Goal: Use online tool/utility: Utilize a website feature to perform a specific function

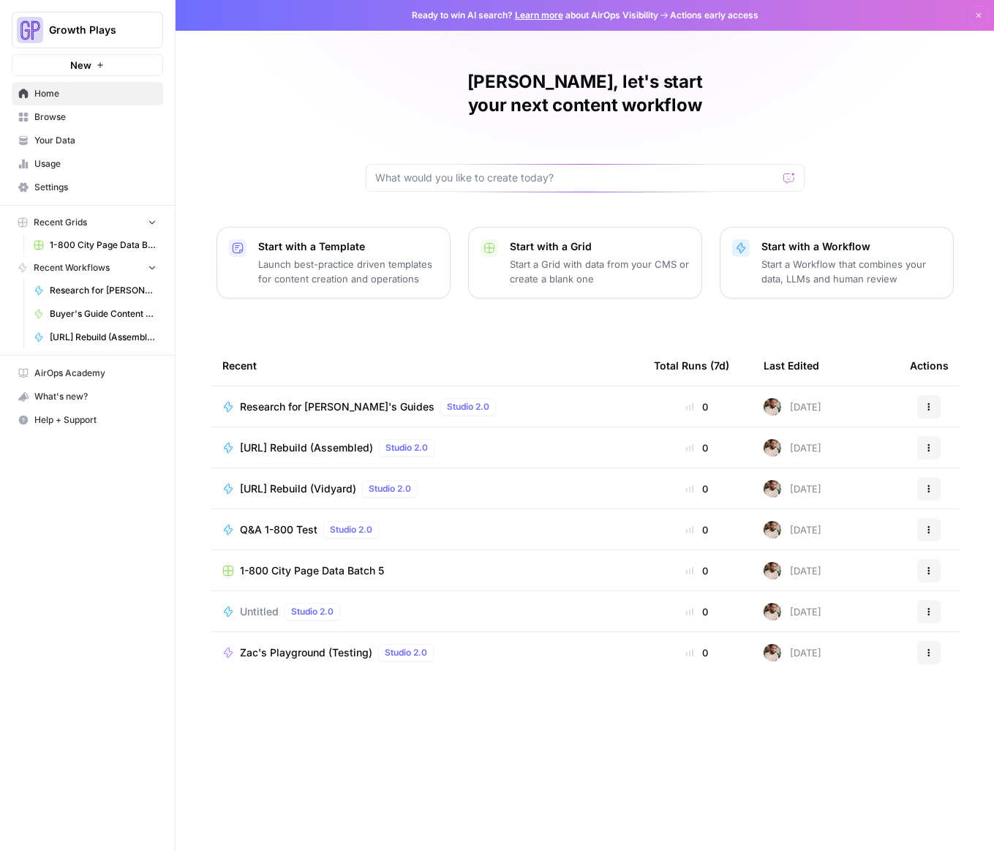
click at [72, 67] on span "New" at bounding box center [80, 65] width 21 height 15
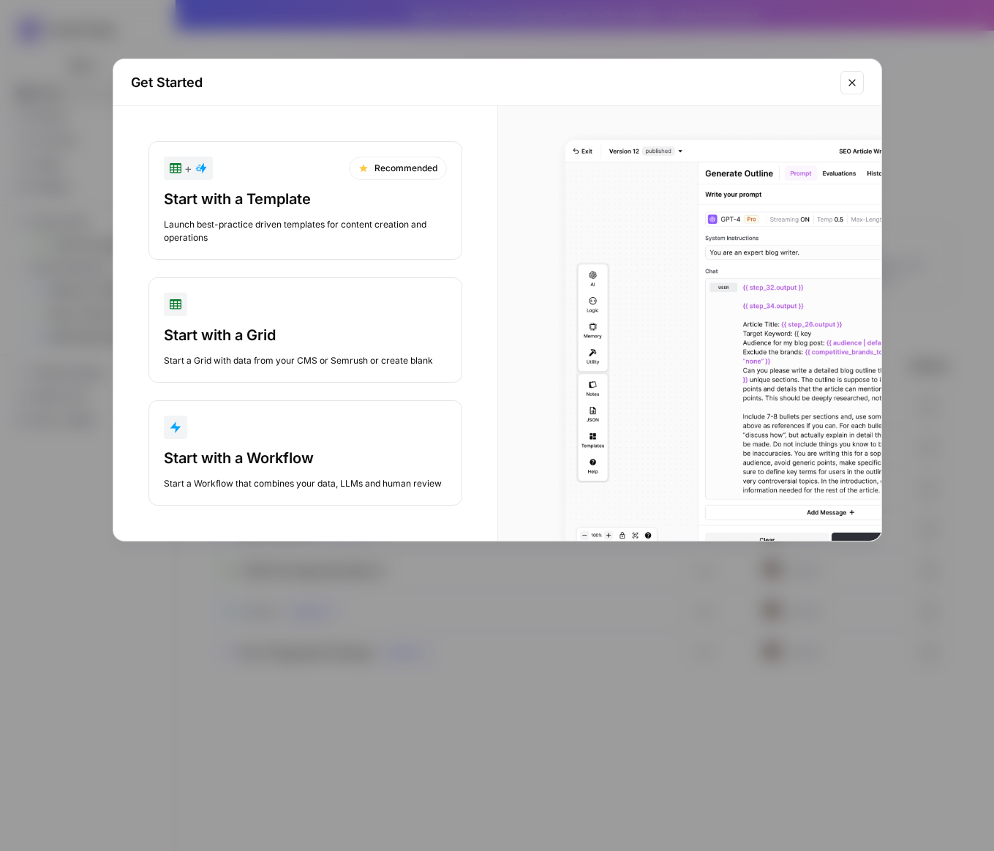
click at [300, 458] on div "Start with a Workflow" at bounding box center [305, 458] width 283 height 20
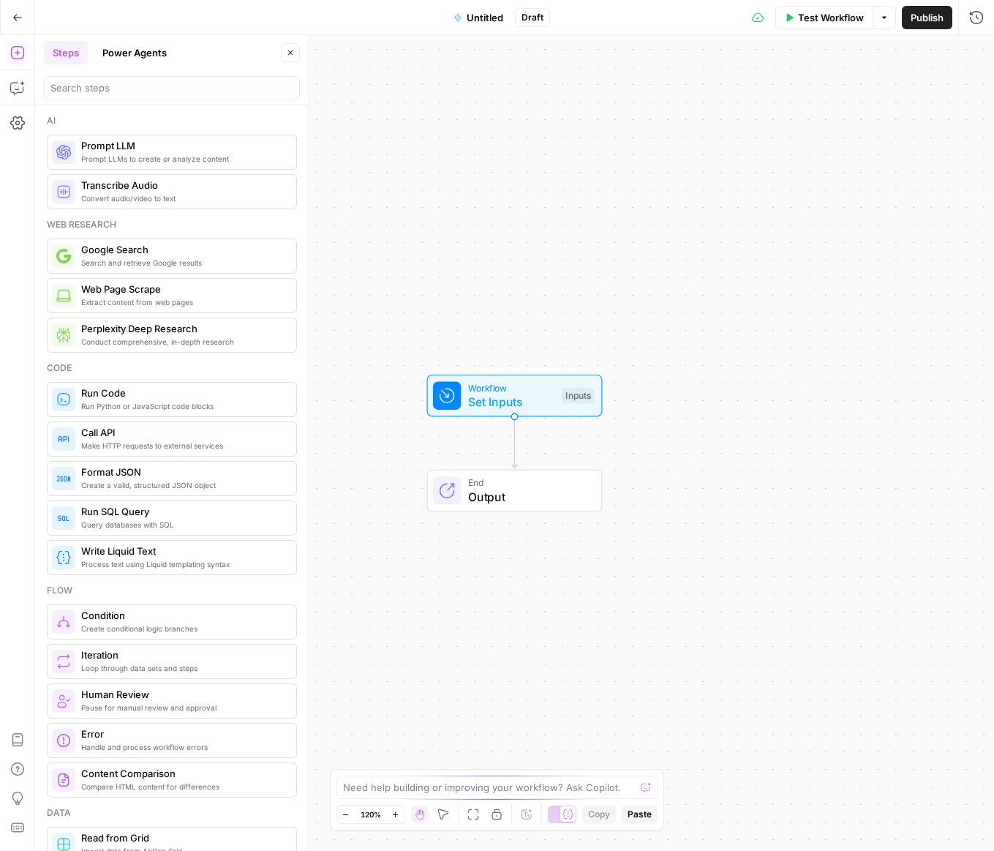
click at [503, 397] on span "Set Inputs" at bounding box center [511, 402] width 87 height 18
click at [506, 397] on span "Set Inputs" at bounding box center [513, 402] width 87 height 18
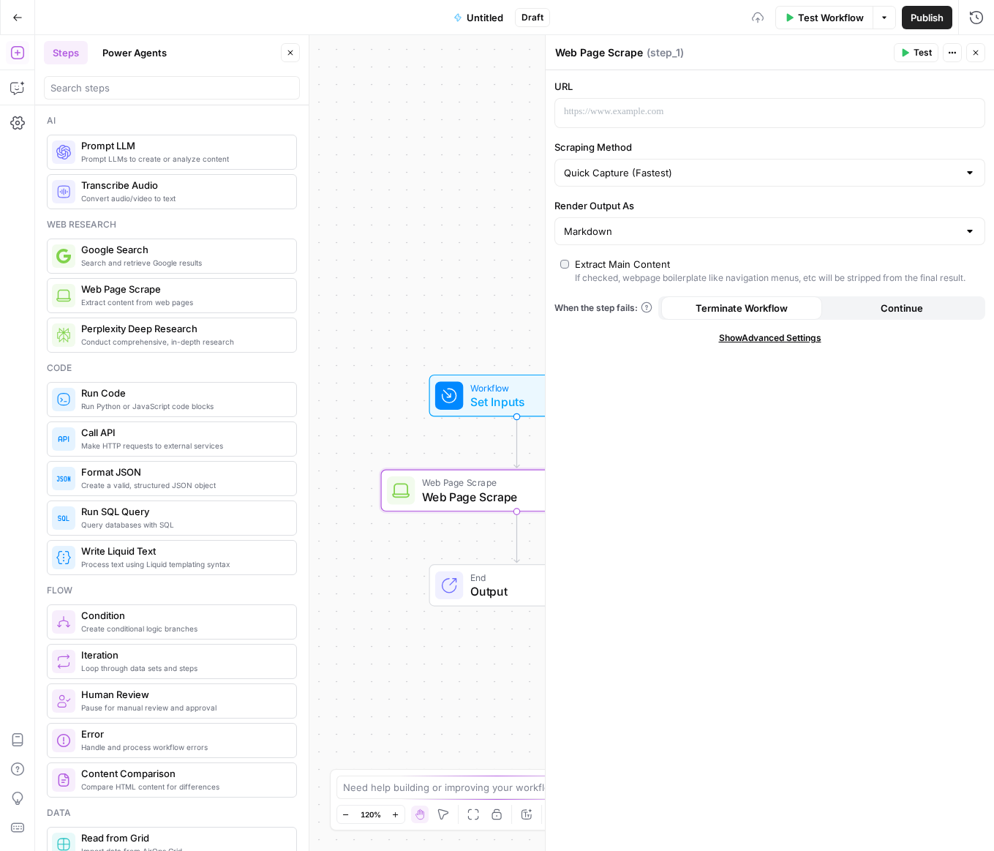
click at [473, 405] on span "Set Inputs" at bounding box center [514, 402] width 87 height 18
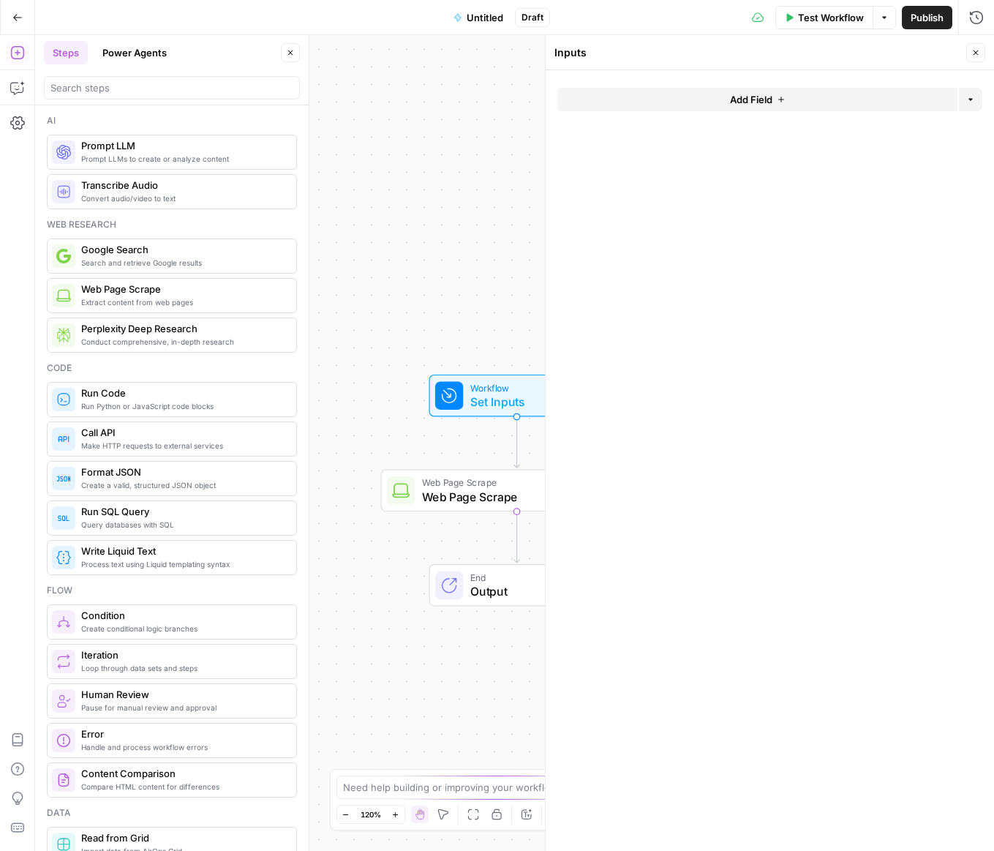
click at [713, 92] on button "Add Field" at bounding box center [758, 99] width 400 height 23
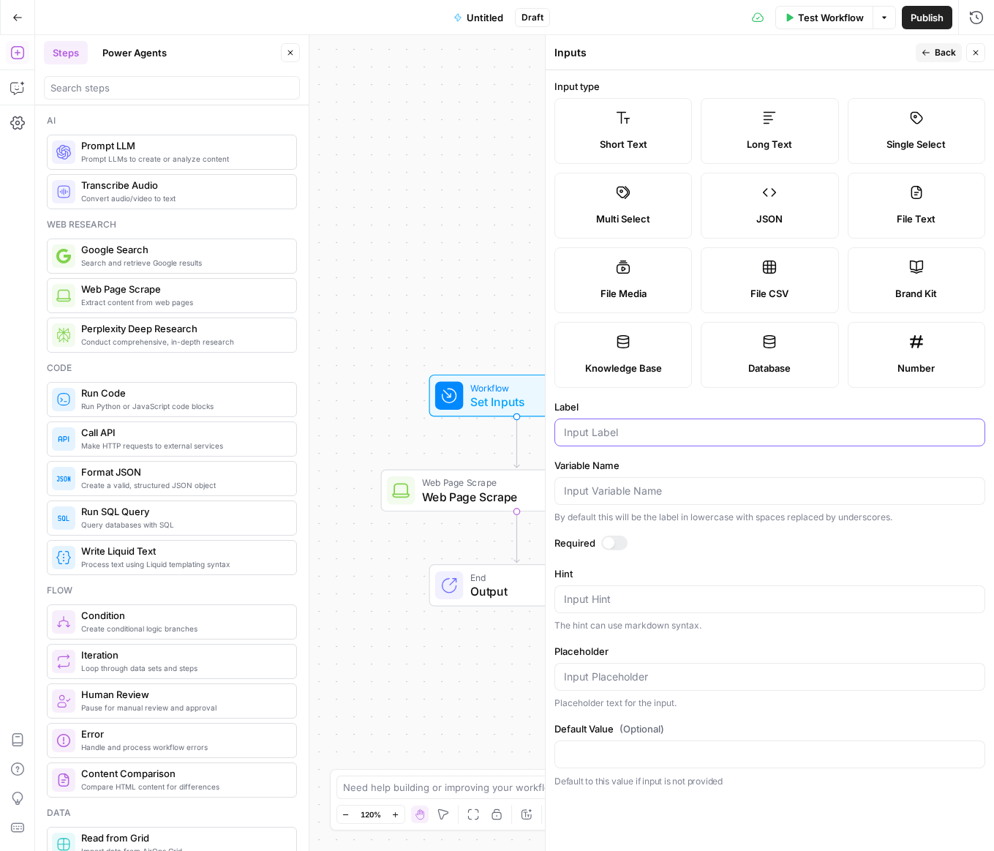
click at [710, 430] on input "Label" at bounding box center [770, 432] width 412 height 15
type input "URL"
click at [940, 59] on div "Publish P" at bounding box center [925, 49] width 65 height 26
click at [929, 51] on icon "button" at bounding box center [926, 52] width 9 height 9
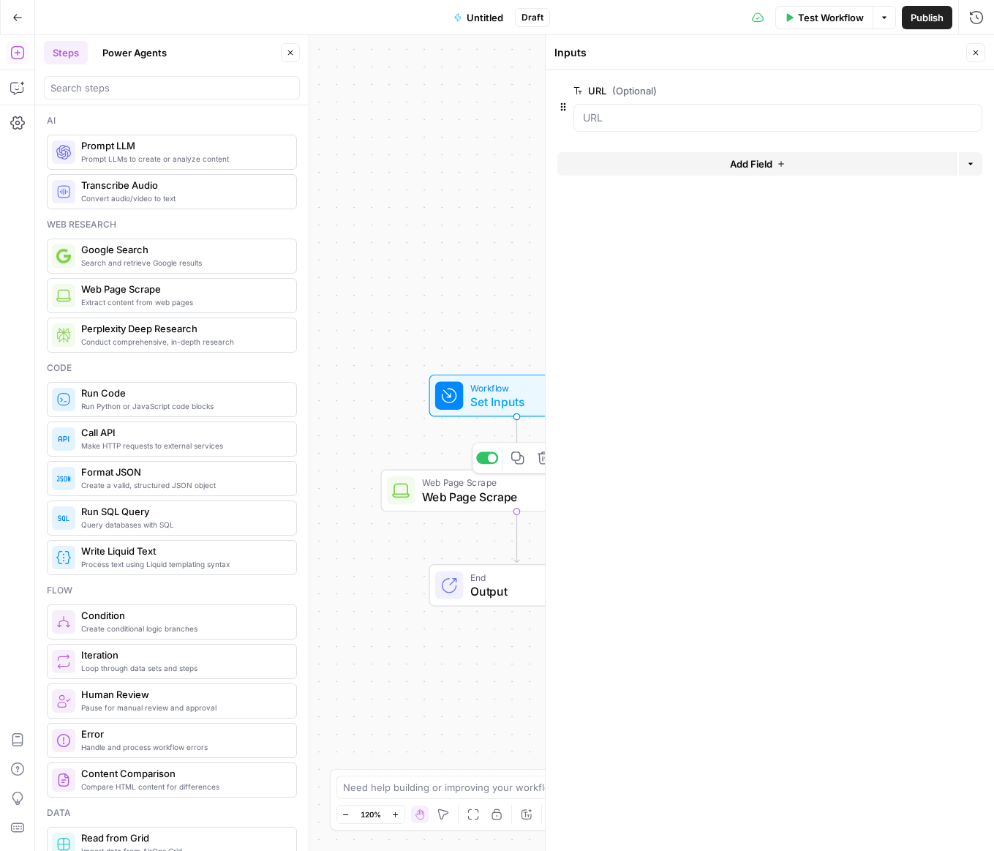
click at [456, 497] on span "Web Page Scrape" at bounding box center [514, 497] width 184 height 18
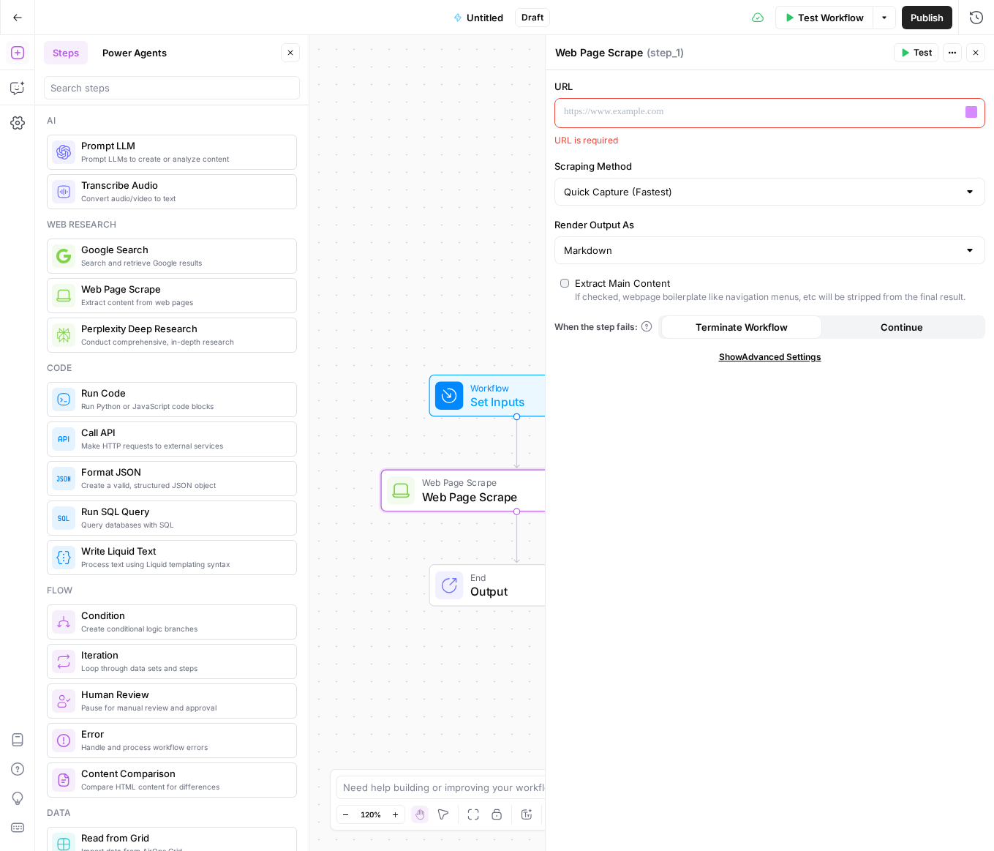
click at [678, 99] on div at bounding box center [758, 113] width 406 height 29
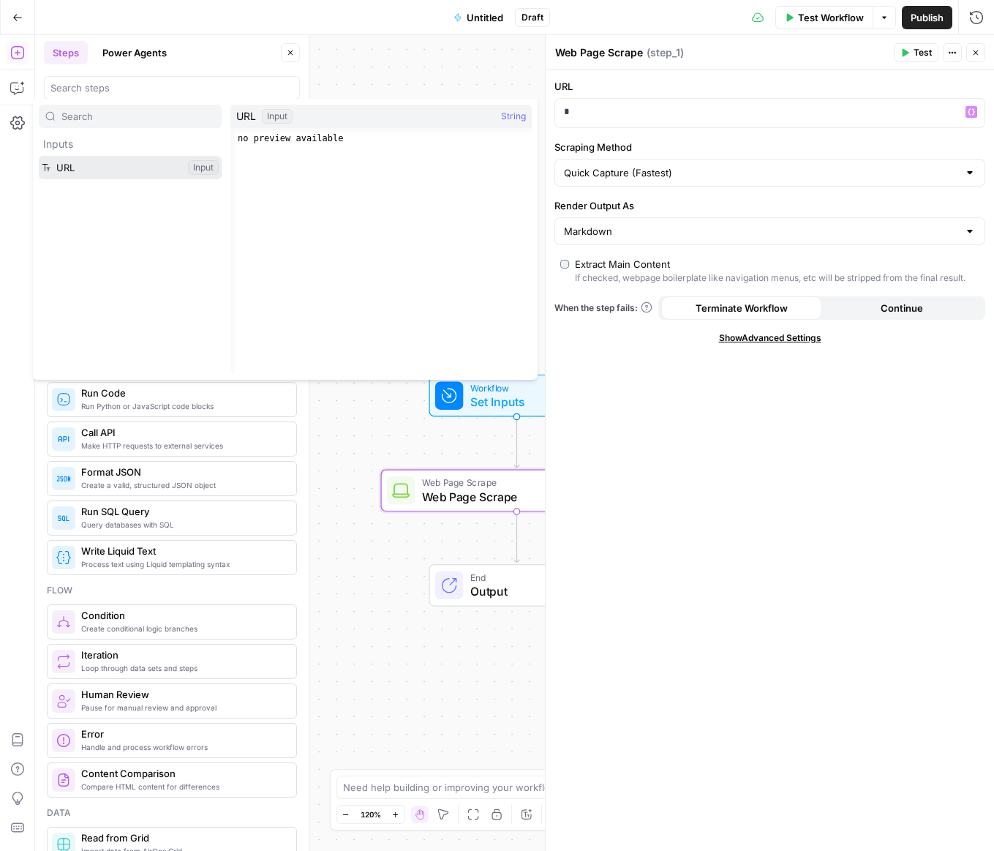
click at [119, 164] on button "Select variable URL" at bounding box center [130, 167] width 183 height 23
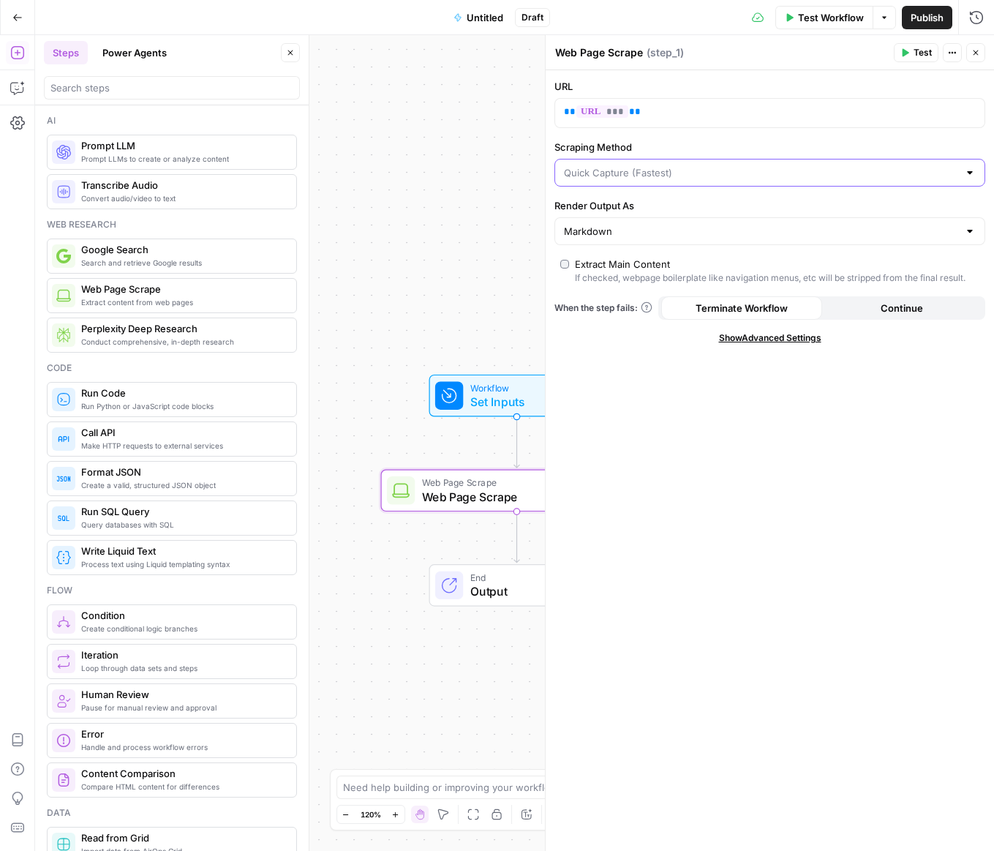
click at [697, 179] on input "Scraping Method" at bounding box center [761, 172] width 394 height 15
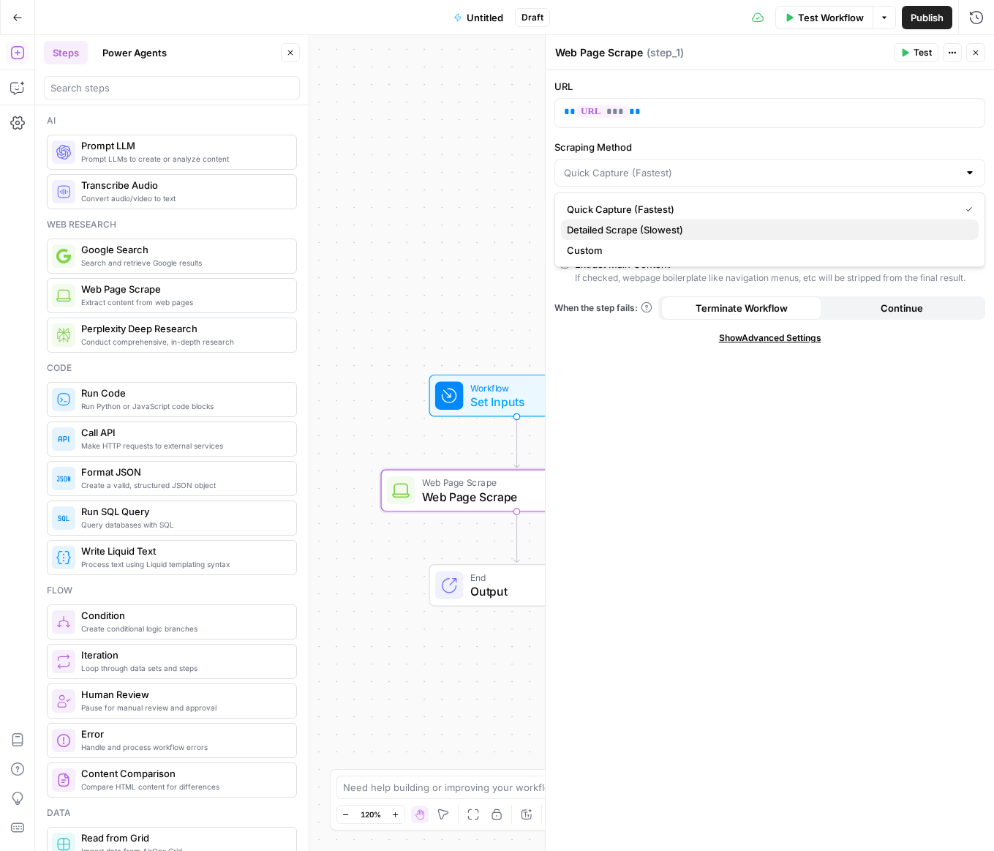
click at [672, 231] on span "Detailed Scrape (Slowest)" at bounding box center [767, 229] width 400 height 15
type input "Detailed Scrape (Slowest)"
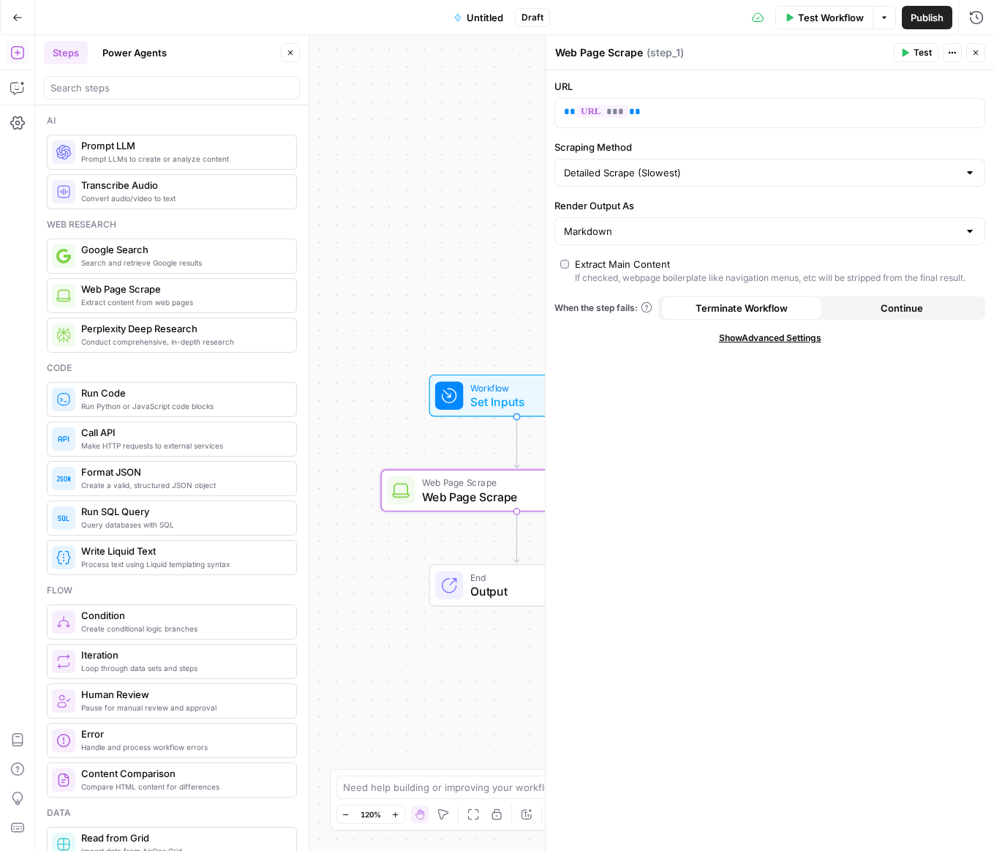
click at [975, 56] on icon "button" at bounding box center [976, 52] width 9 height 9
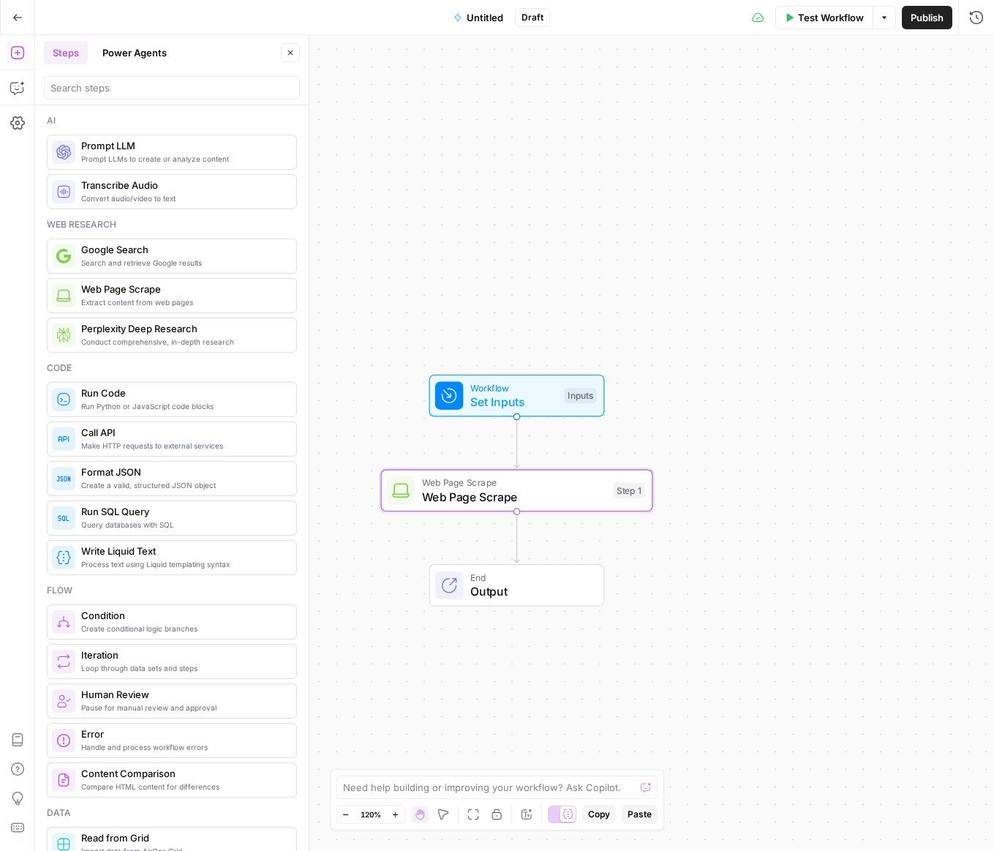
click at [832, 15] on span "Test Workflow" at bounding box center [831, 17] width 66 height 15
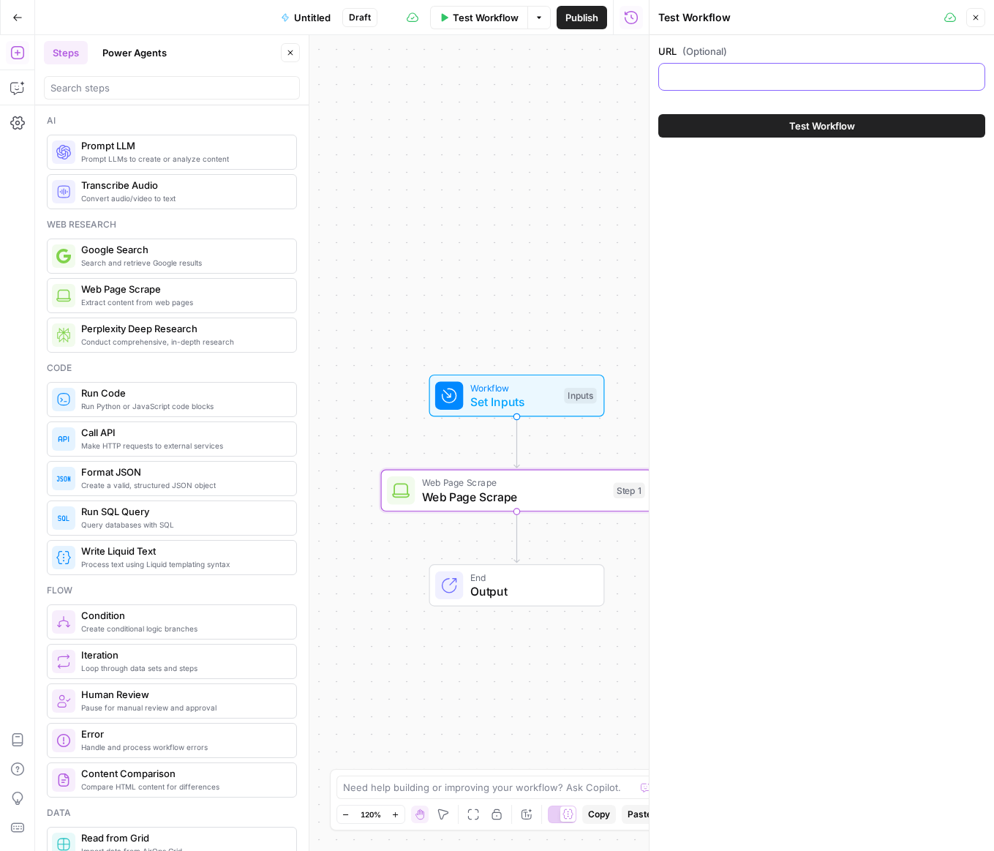
click at [755, 82] on input "URL (Optional)" at bounding box center [822, 77] width 308 height 15
paste input "[URL][DOMAIN_NAME]"
type input "[URL][DOMAIN_NAME]"
click at [773, 128] on button "Test Workflow" at bounding box center [822, 125] width 327 height 23
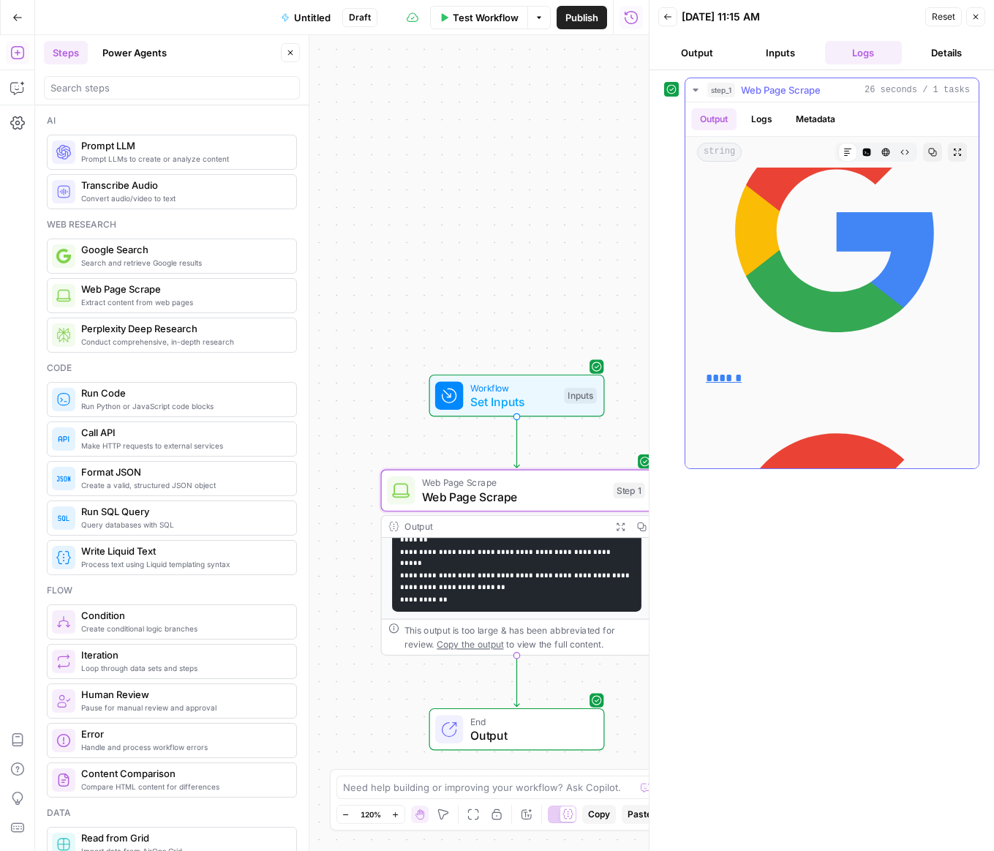
scroll to position [6173, 0]
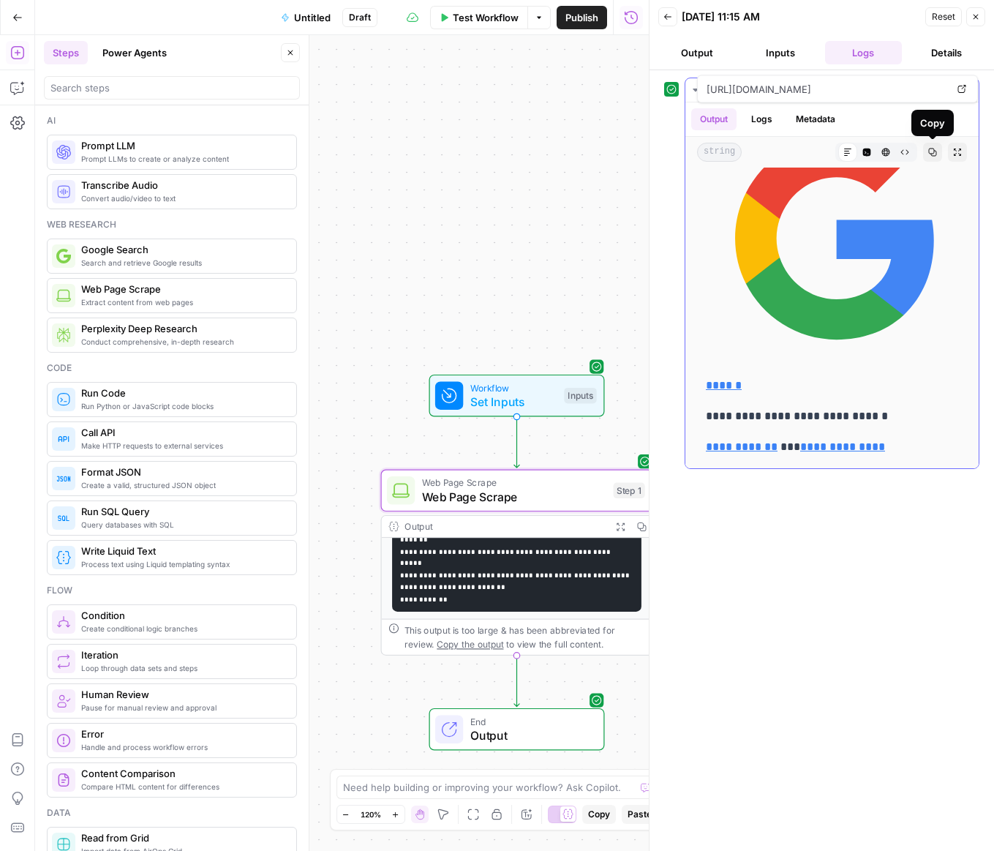
click at [956, 149] on icon "button" at bounding box center [957, 152] width 9 height 9
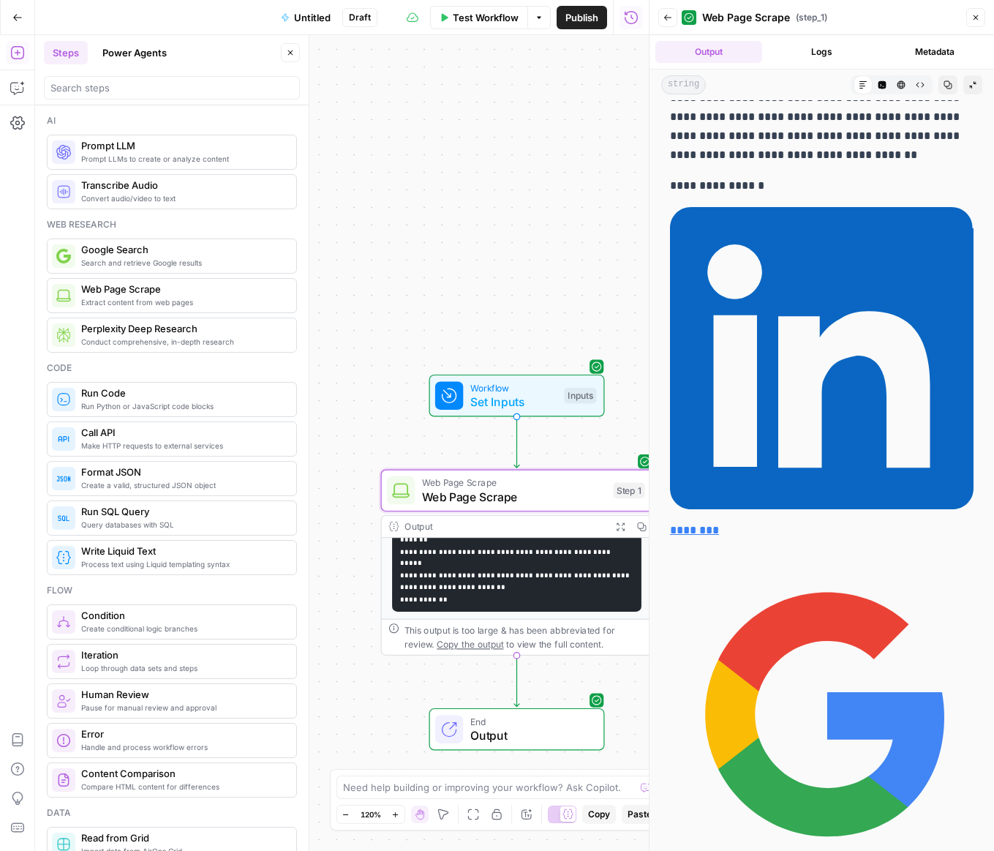
scroll to position [5845, 0]
